Goal: Find specific page/section: Find specific page/section

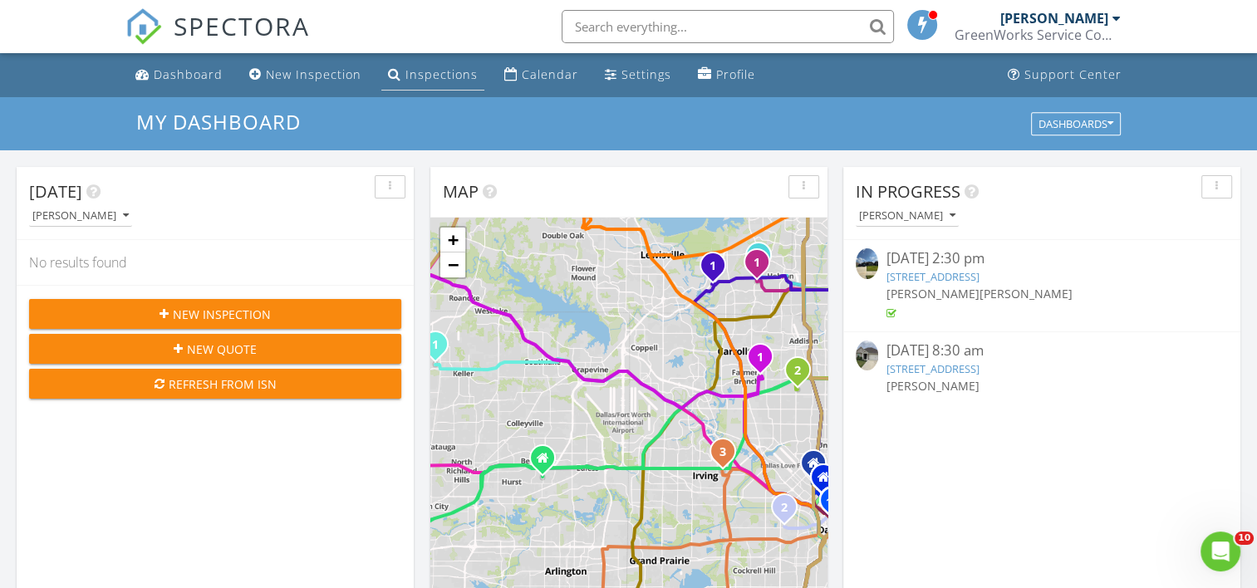
click at [436, 76] on div "Inspections" at bounding box center [442, 74] width 72 height 16
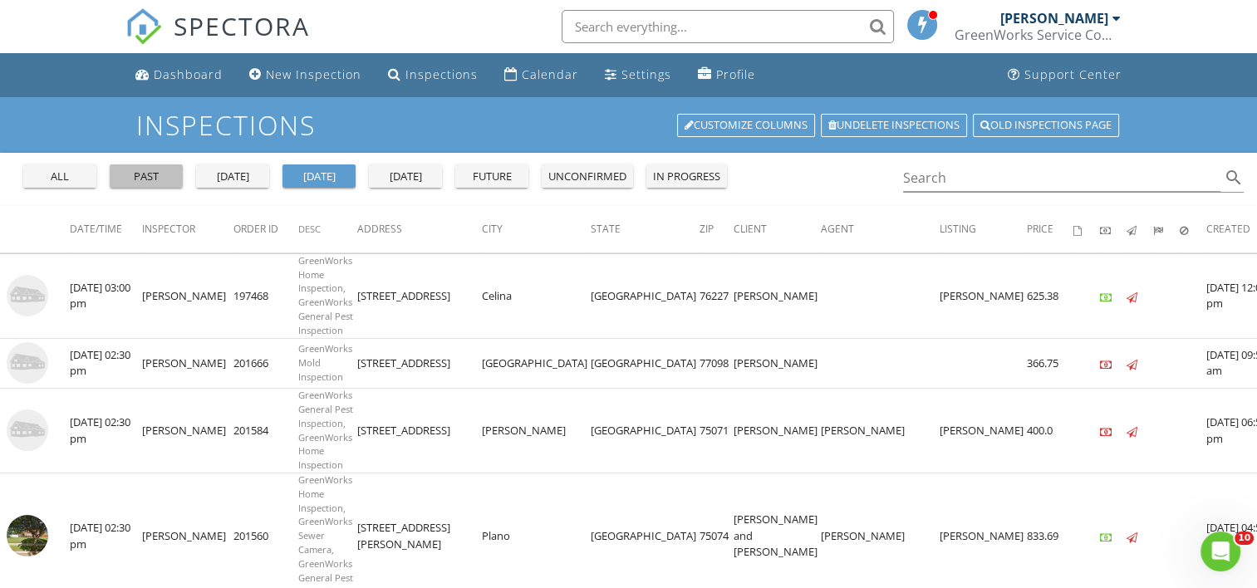
click at [144, 173] on div "past" at bounding box center [146, 177] width 60 height 17
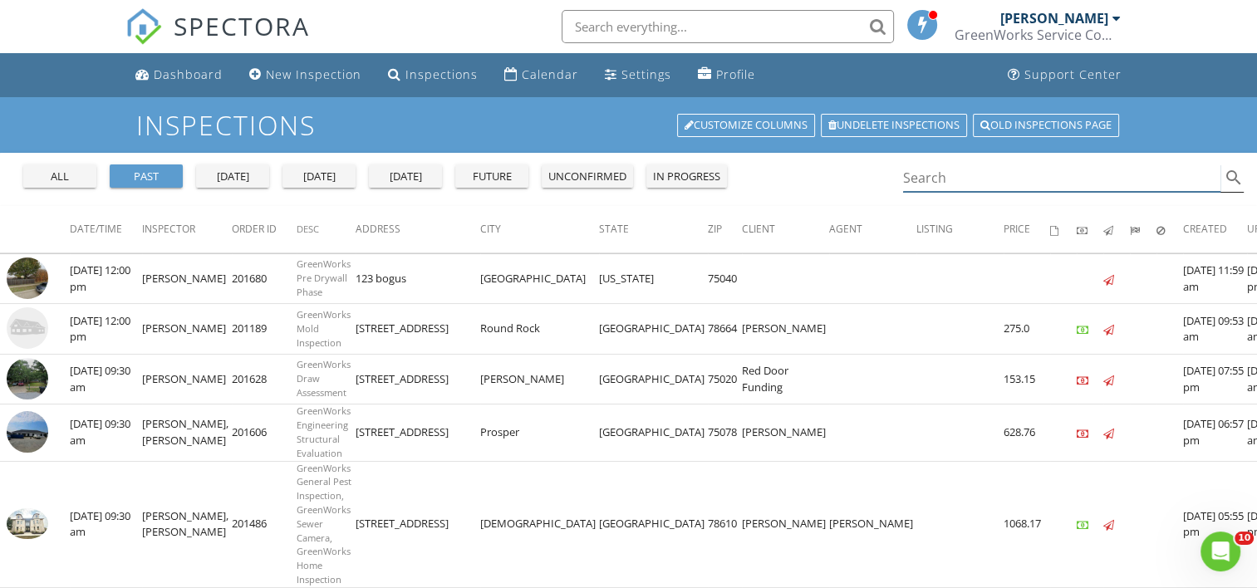
click at [911, 177] on input "Search" at bounding box center [1062, 178] width 318 height 27
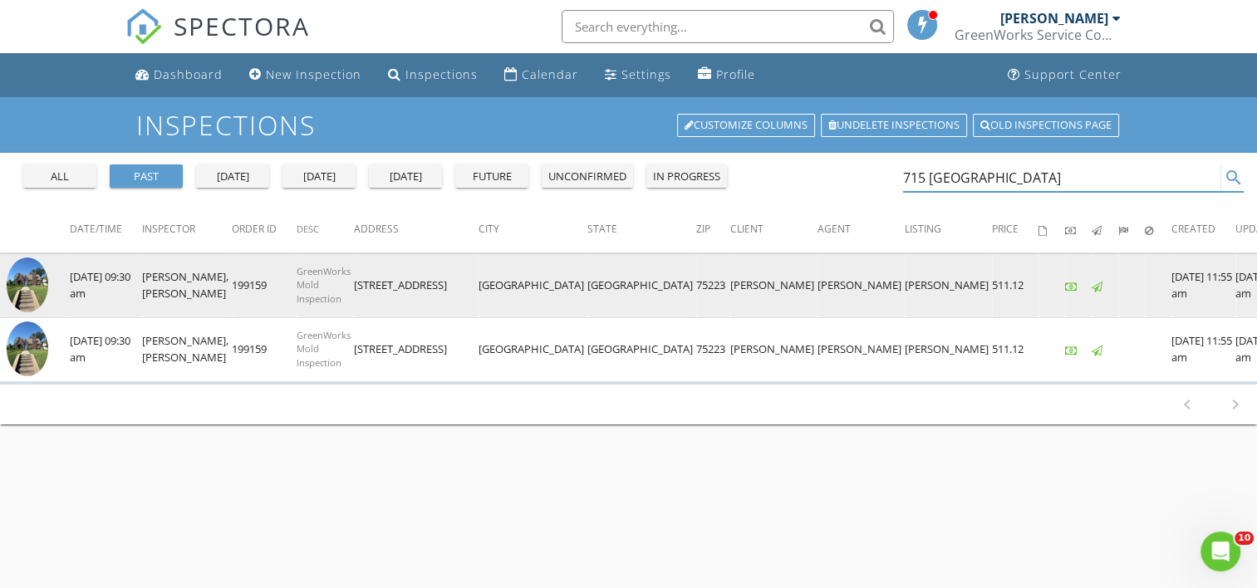
type input "715 Monte Vista"
click at [26, 278] on img at bounding box center [28, 286] width 42 height 56
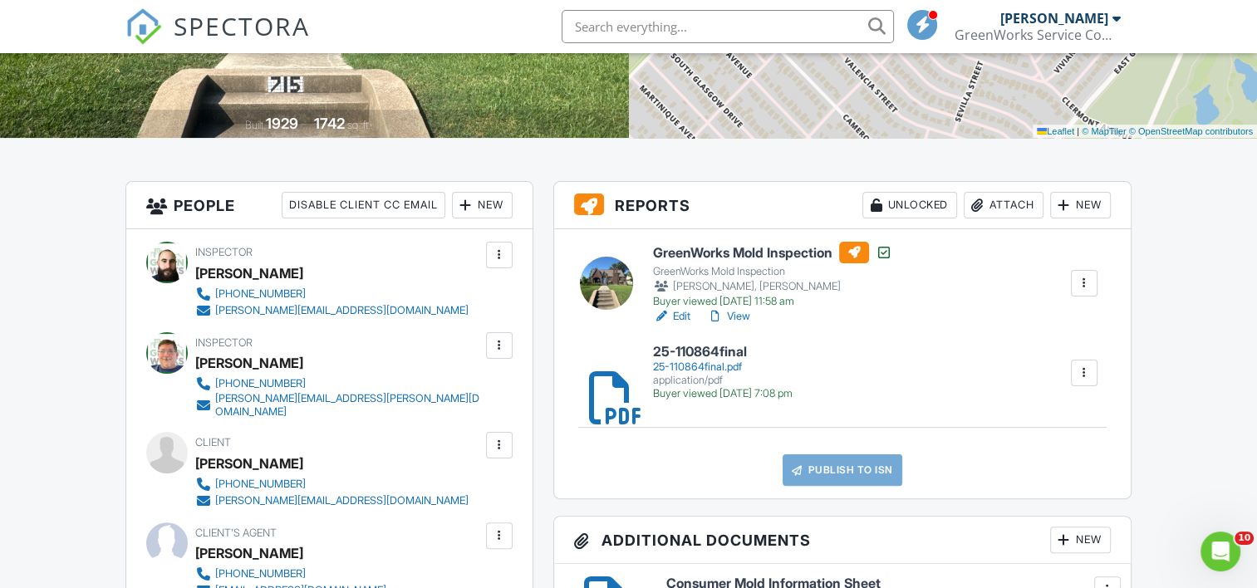
click at [686, 374] on div "application/pdf" at bounding box center [723, 380] width 140 height 13
click at [718, 316] on div at bounding box center [715, 316] width 17 height 17
